Goal: Register for event/course

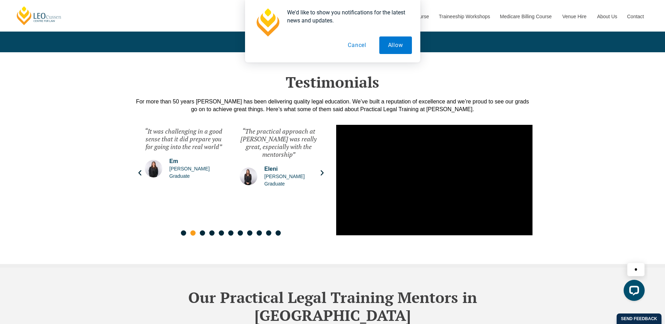
scroll to position [1789, 0]
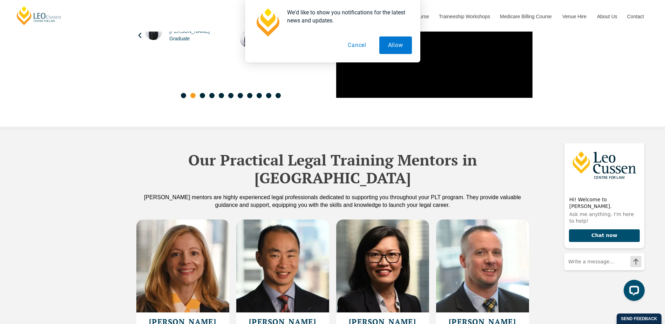
click at [350, 46] on button "Cancel" at bounding box center [357, 45] width 36 height 18
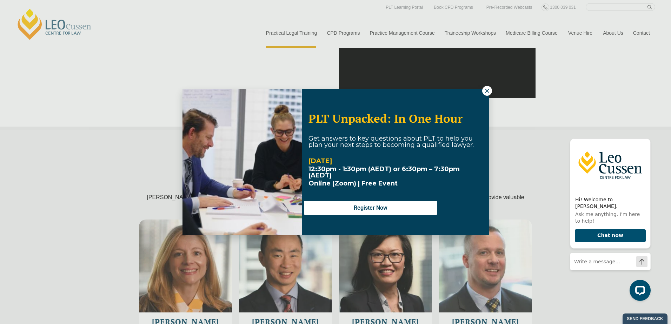
click at [489, 90] on icon at bounding box center [487, 91] width 6 height 6
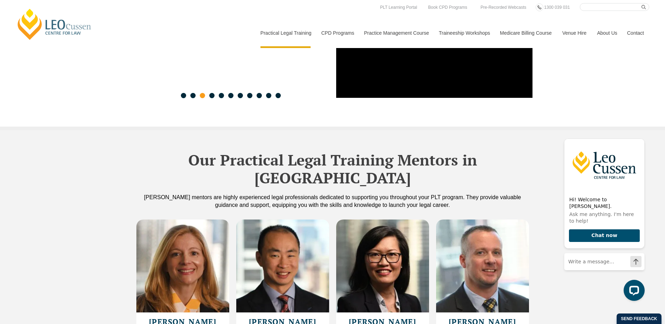
click at [197, 27] on div "Leo Cussen Centre for Law Search here Practical Legal Training Our Practical Le…" at bounding box center [333, 25] width 634 height 45
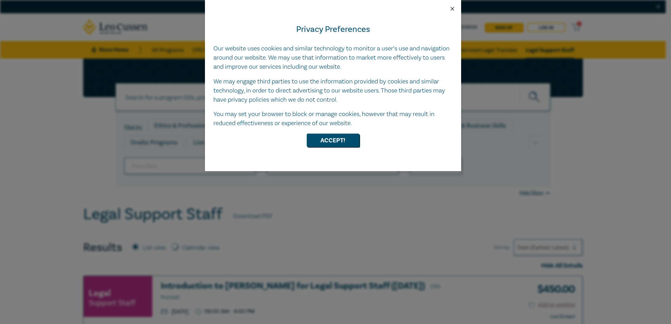
click at [450, 7] on button "Close" at bounding box center [452, 9] width 6 height 6
